Goal: Transaction & Acquisition: Obtain resource

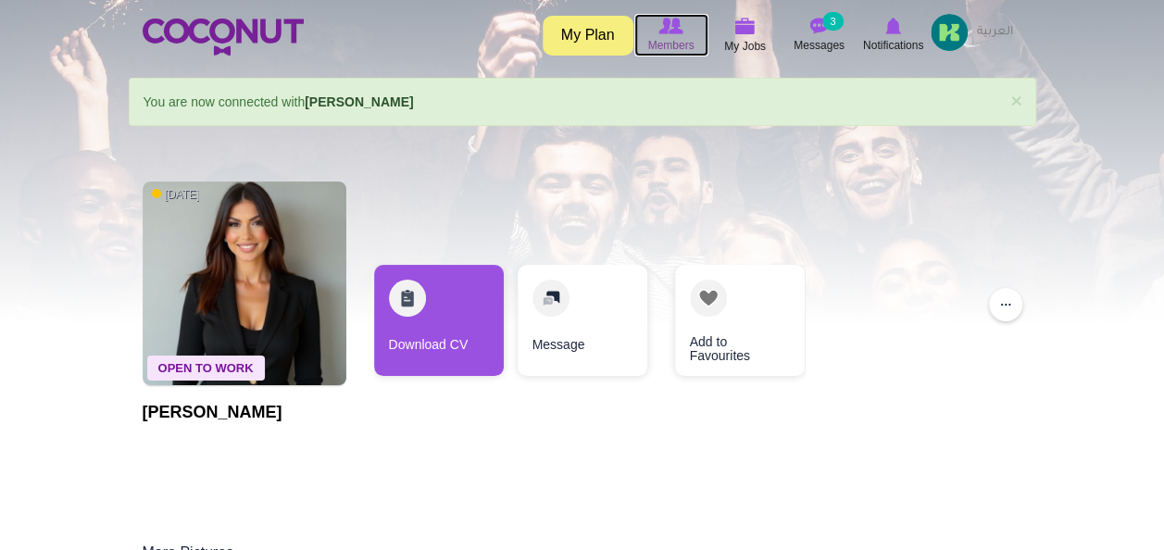
click at [656, 31] on icon at bounding box center [671, 26] width 70 height 20
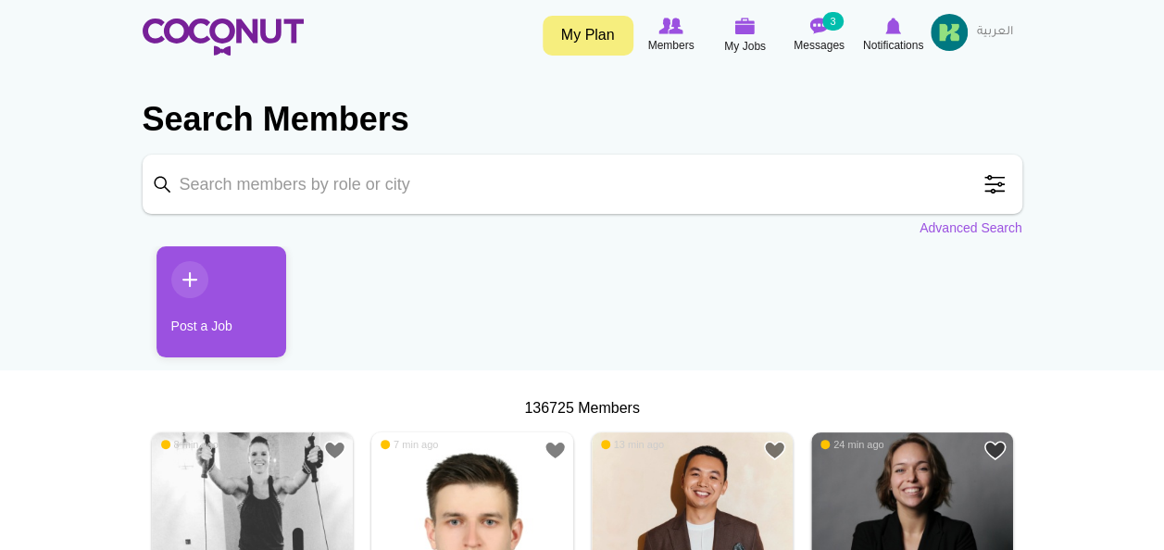
click at [257, 188] on input "Keyword" at bounding box center [583, 184] width 880 height 59
type input "Head Hostess"
click button "Search" at bounding box center [0, 0] width 0 height 0
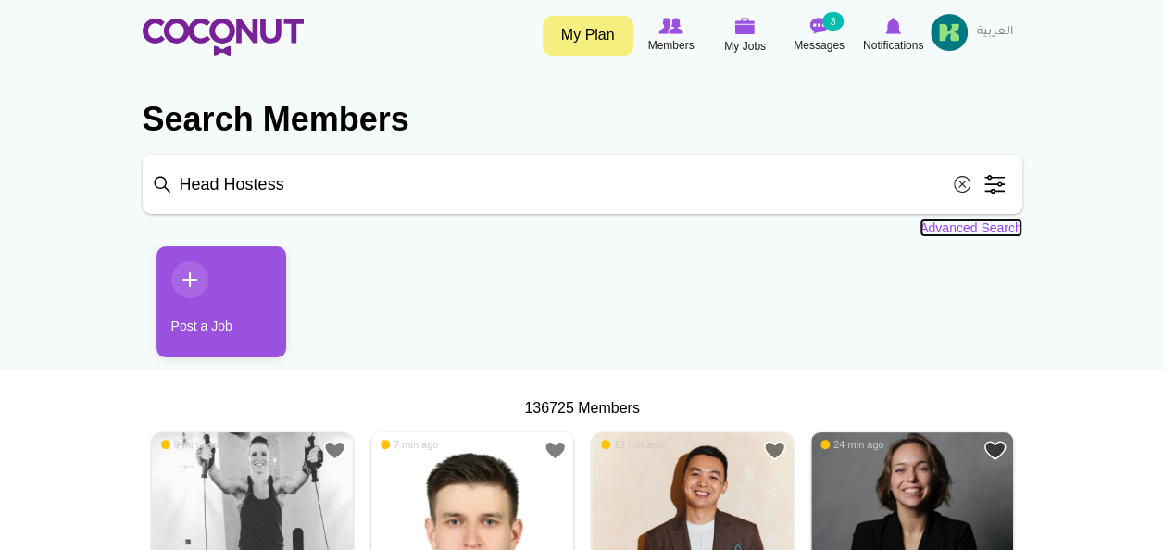
click at [978, 229] on link "Advanced Search" at bounding box center [971, 228] width 103 height 19
click at [937, 230] on link "Advanced Search" at bounding box center [971, 228] width 103 height 19
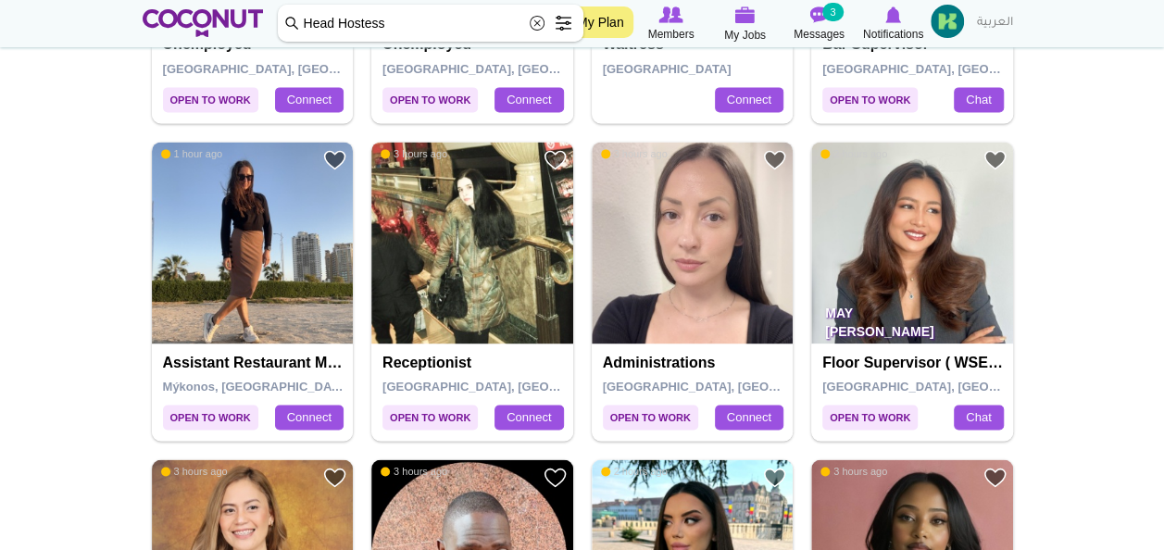
scroll to position [1251, 0]
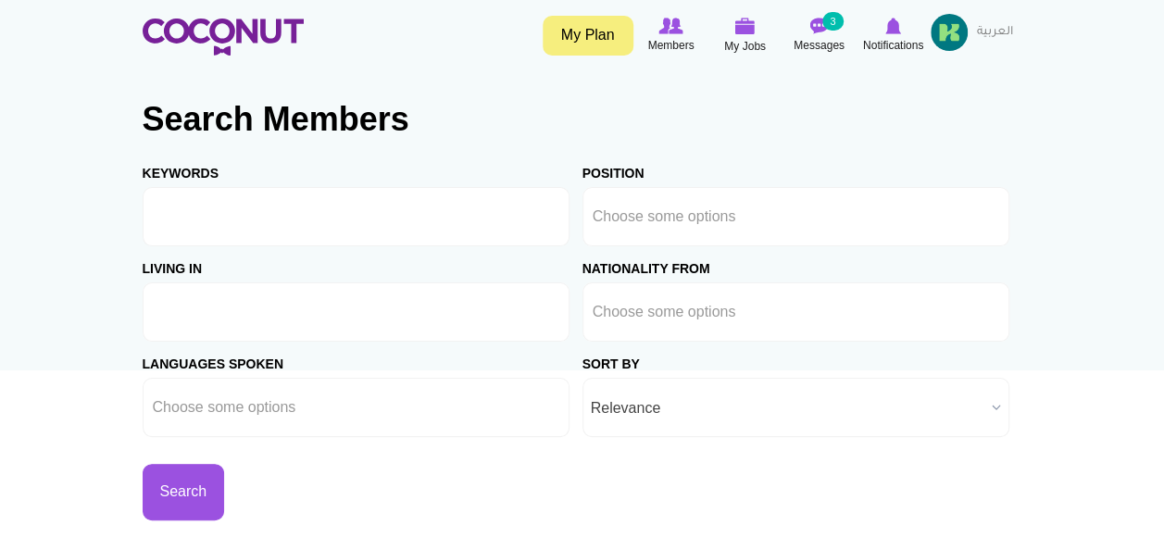
click at [206, 319] on input "text" at bounding box center [236, 312] width 167 height 17
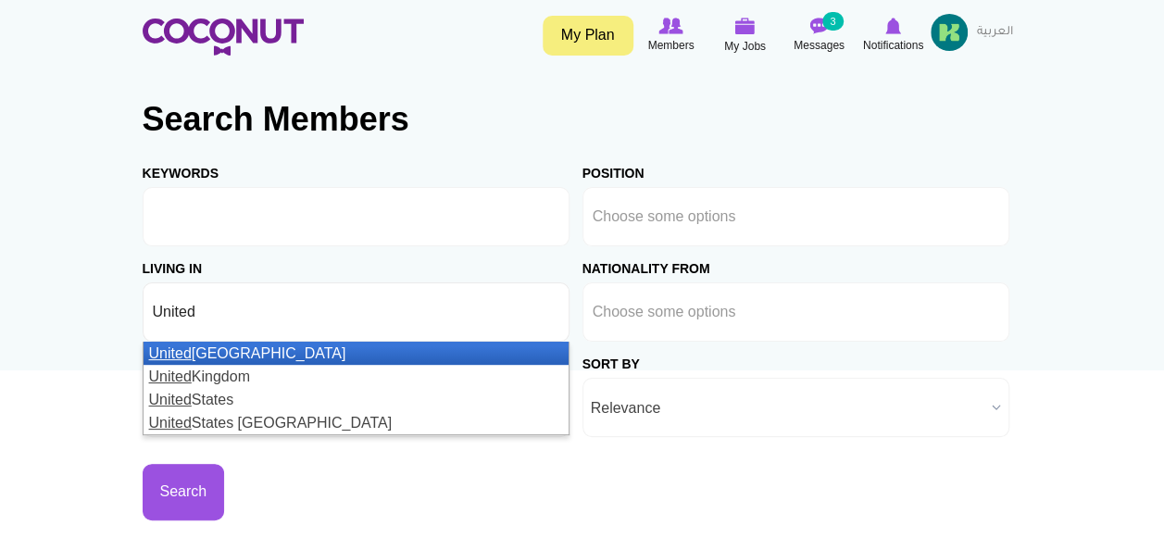
type input "United"
click at [185, 354] on em "United" at bounding box center [170, 353] width 43 height 16
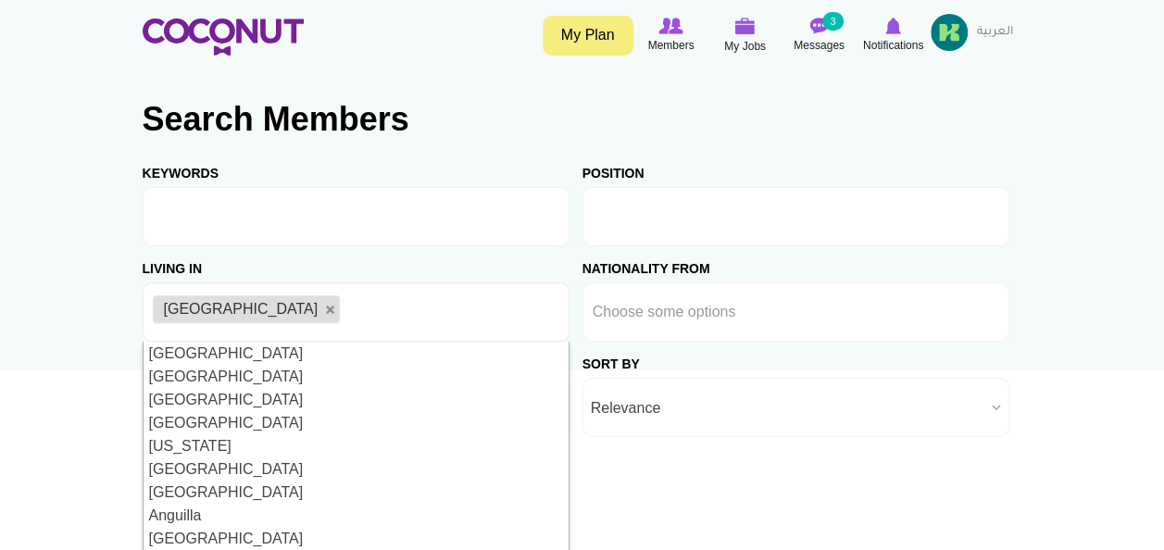
click at [901, 215] on ul at bounding box center [796, 216] width 427 height 59
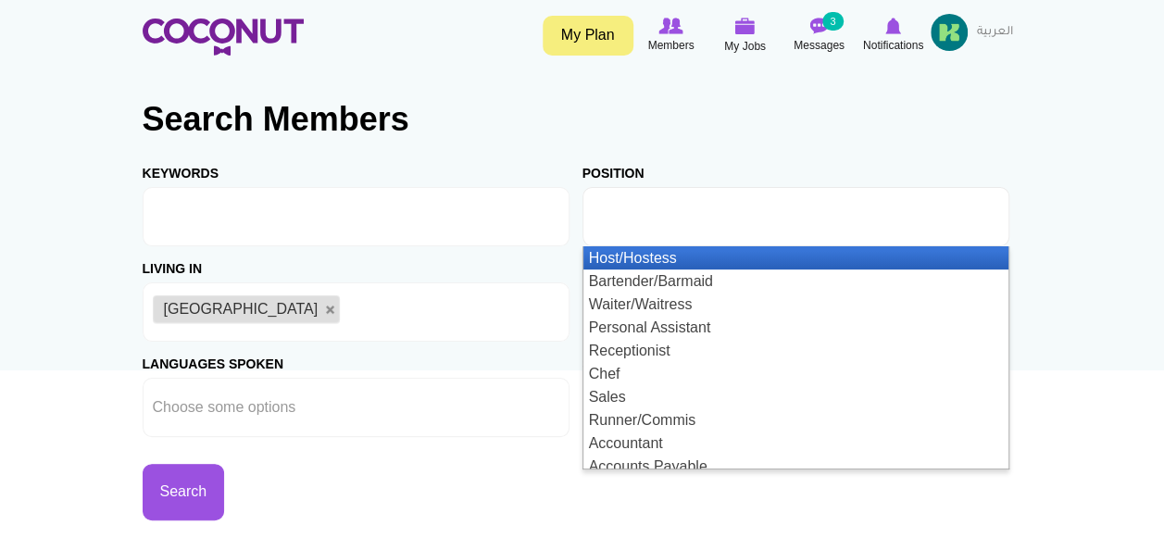
type input "Choose some options"
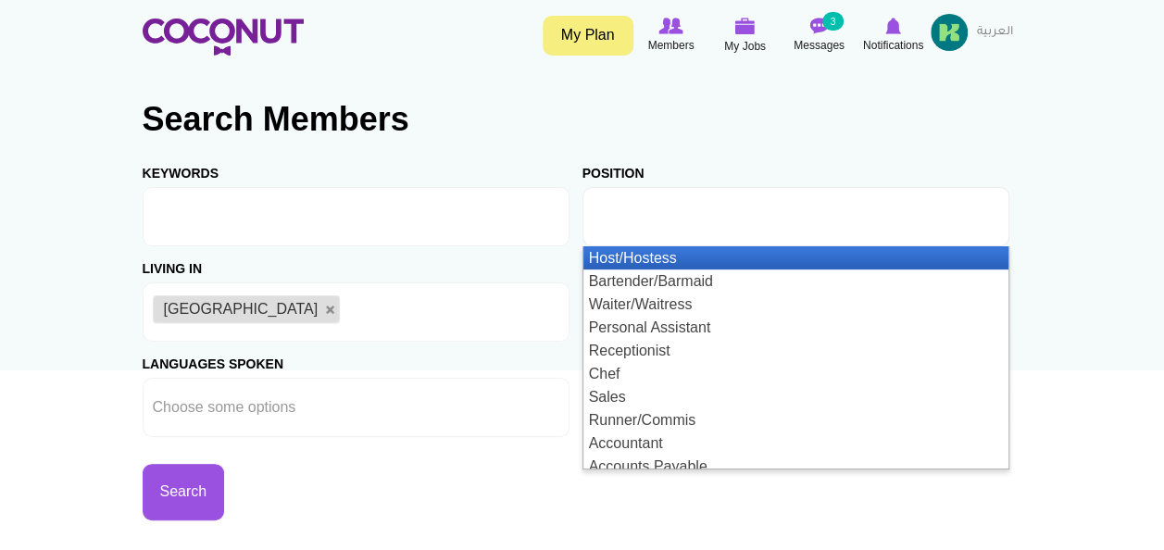
click at [807, 218] on ul at bounding box center [796, 216] width 427 height 59
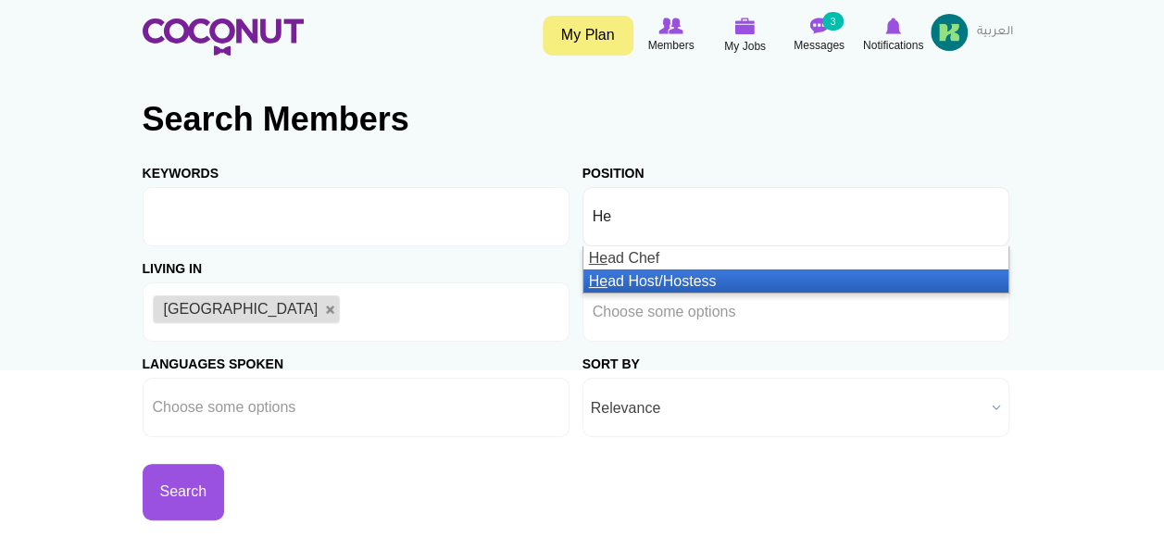
type input "He"
click at [670, 285] on li "He ad Host/Hostess" at bounding box center [795, 280] width 425 height 23
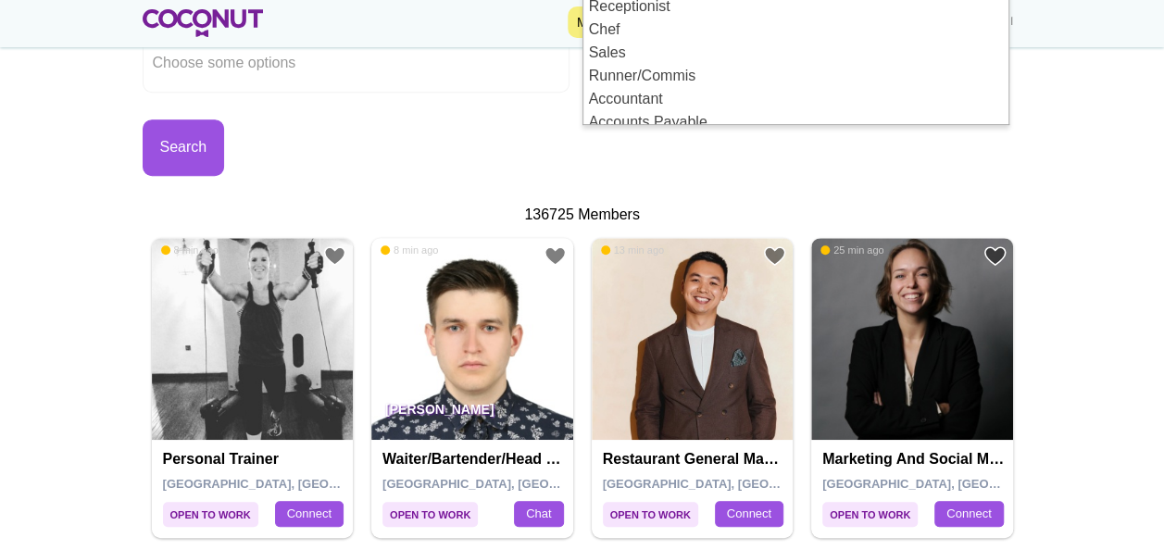
scroll to position [373, 0]
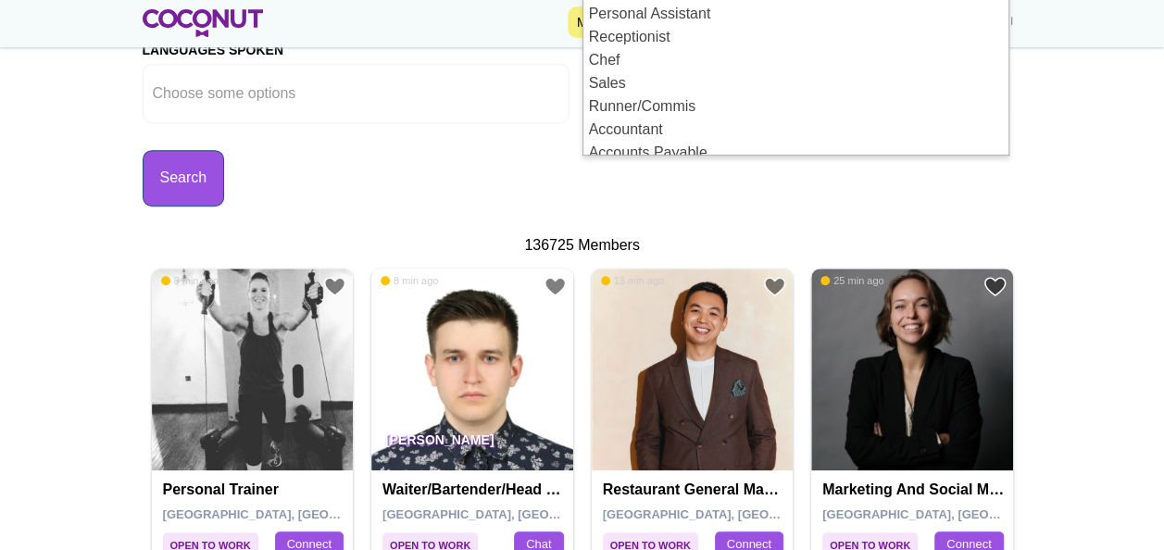
click at [181, 176] on button "Search" at bounding box center [184, 178] width 82 height 56
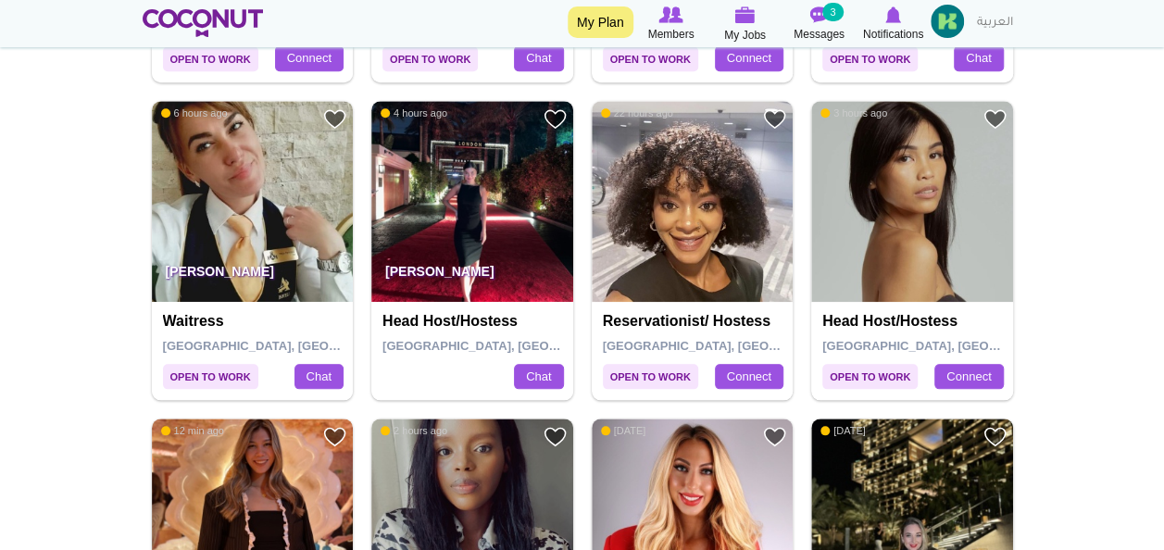
scroll to position [854, 0]
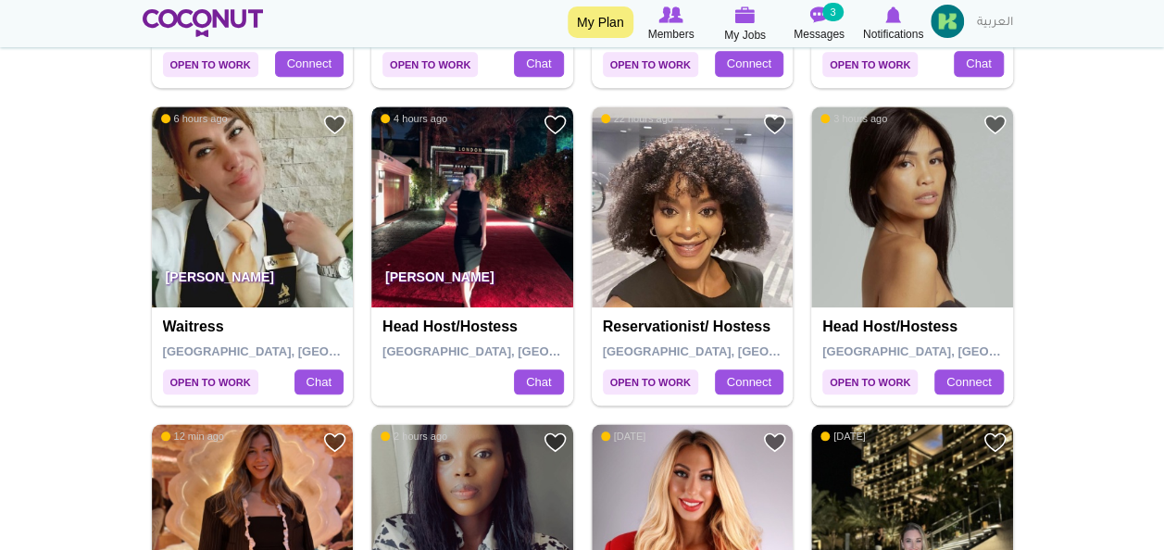
click at [455, 182] on img at bounding box center [472, 208] width 202 height 202
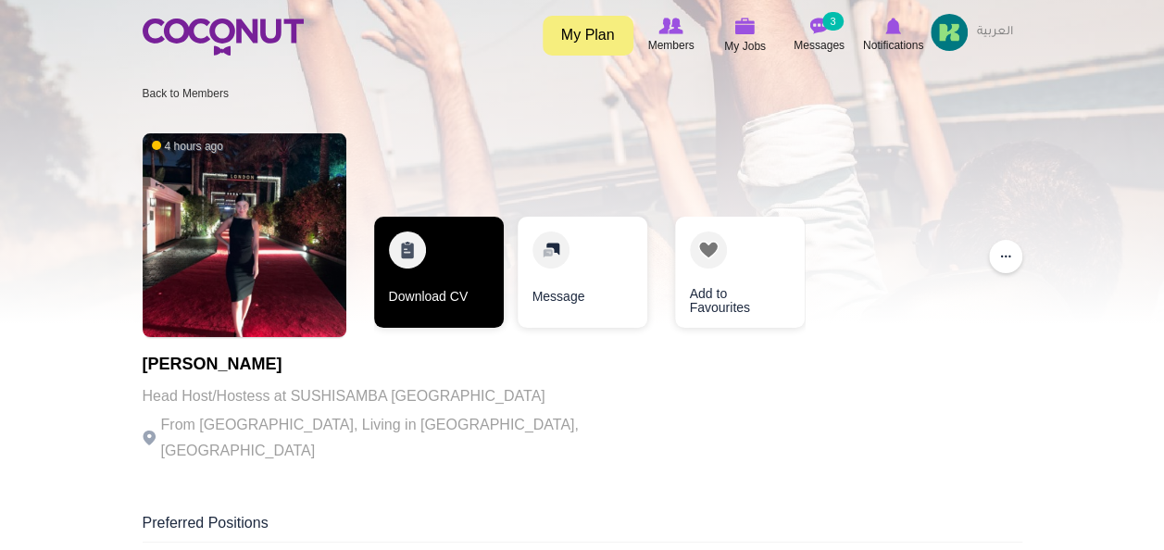
click at [430, 251] on link "Download CV" at bounding box center [439, 272] width 130 height 111
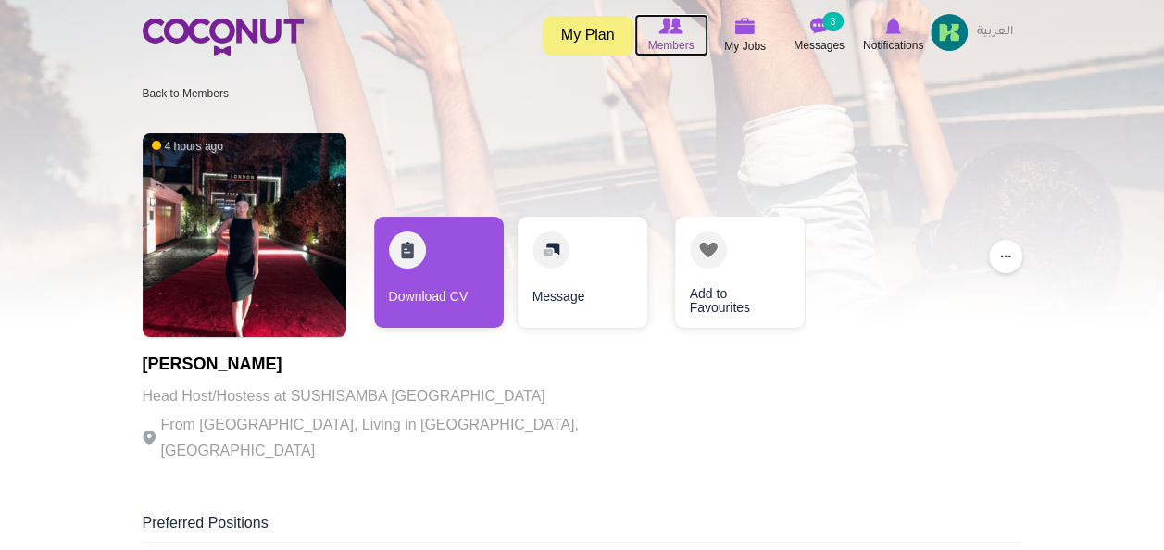
click at [664, 47] on span "Members" at bounding box center [670, 45] width 46 height 19
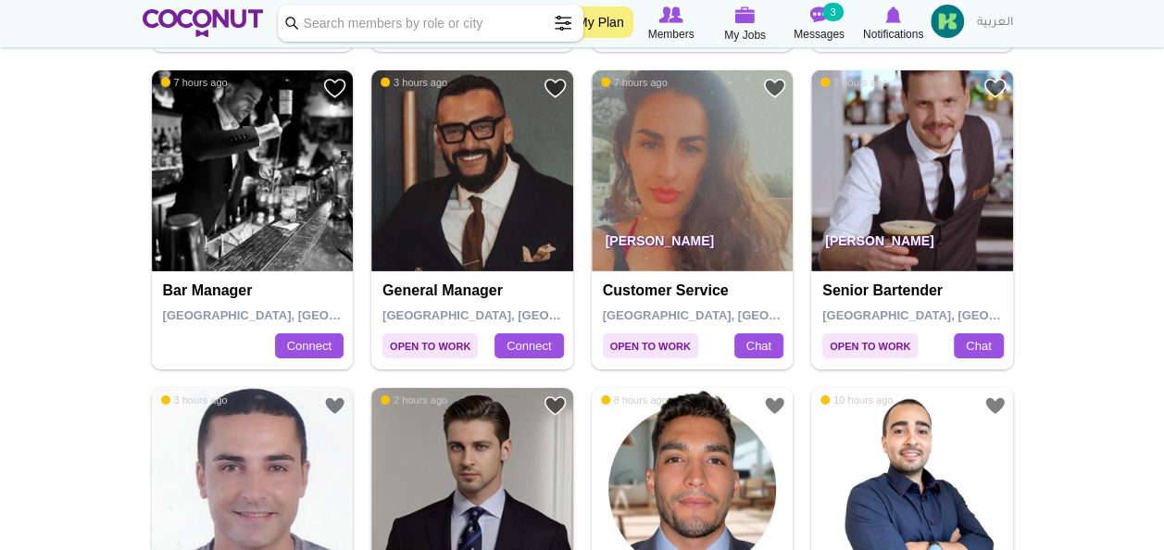
scroll to position [2937, 0]
